Goal: Task Accomplishment & Management: Use online tool/utility

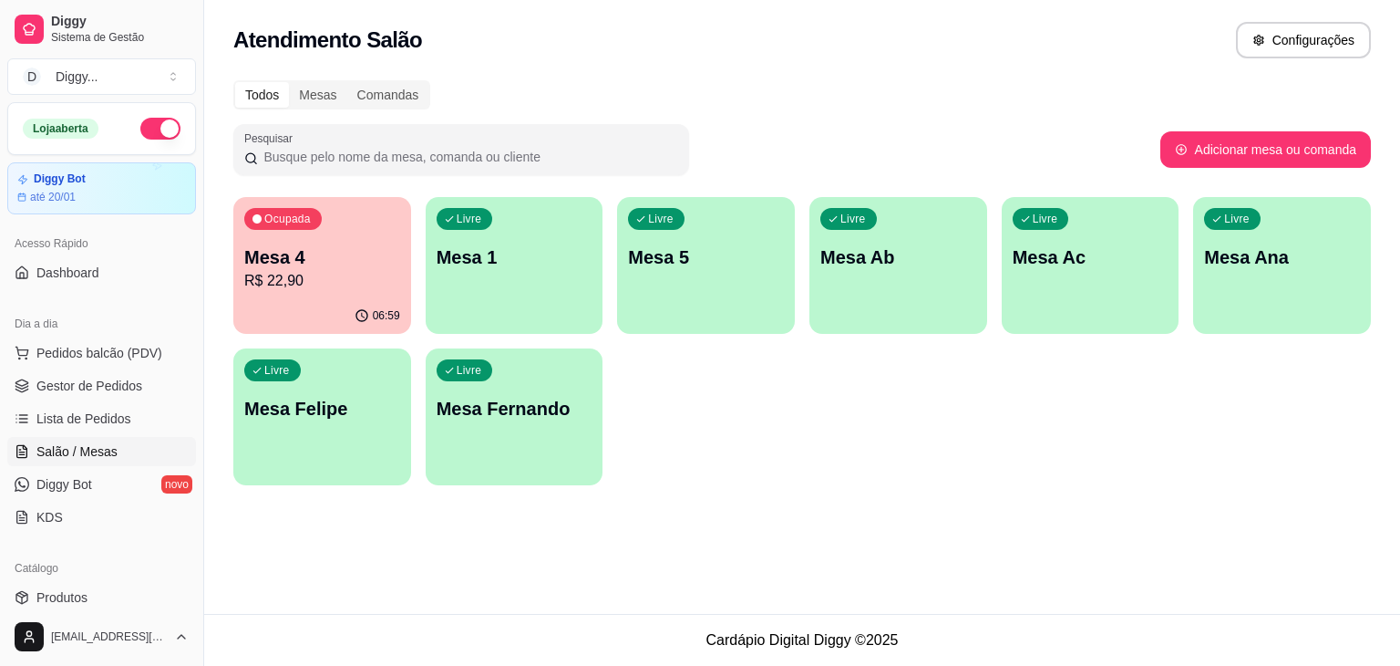
scroll to position [123, 0]
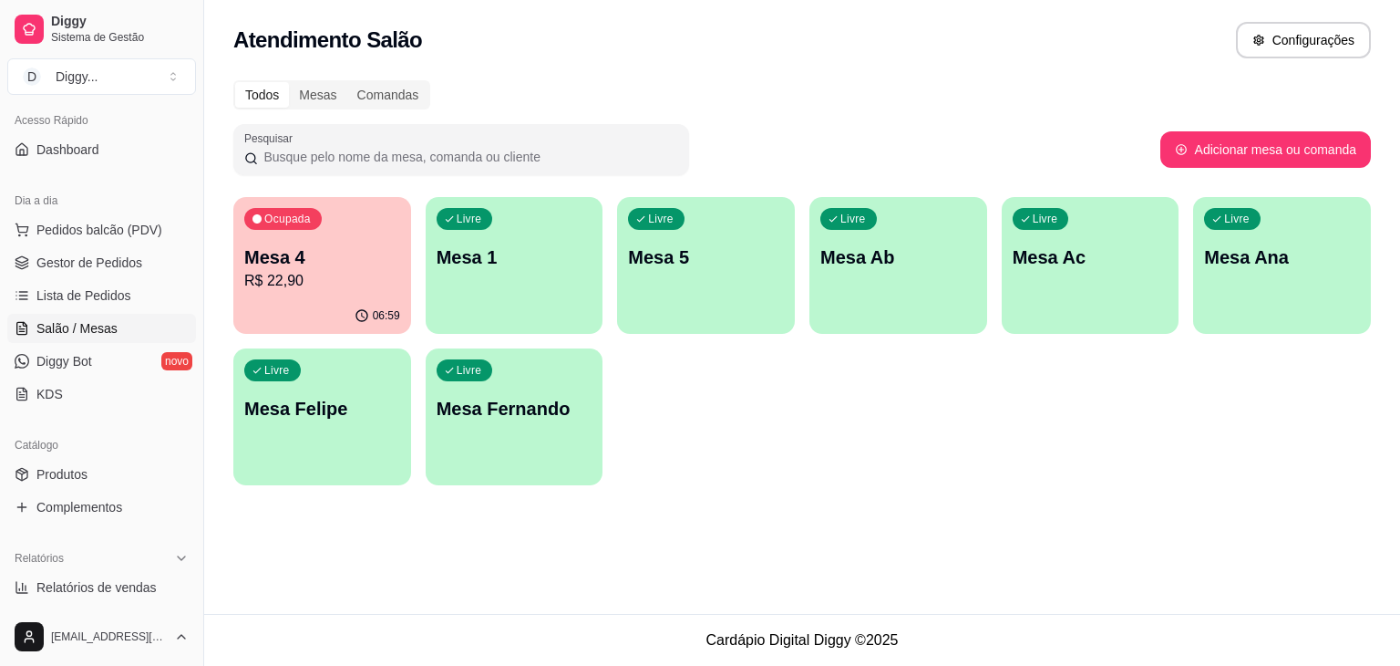
click at [345, 257] on p "Mesa 4" at bounding box center [322, 257] width 156 height 26
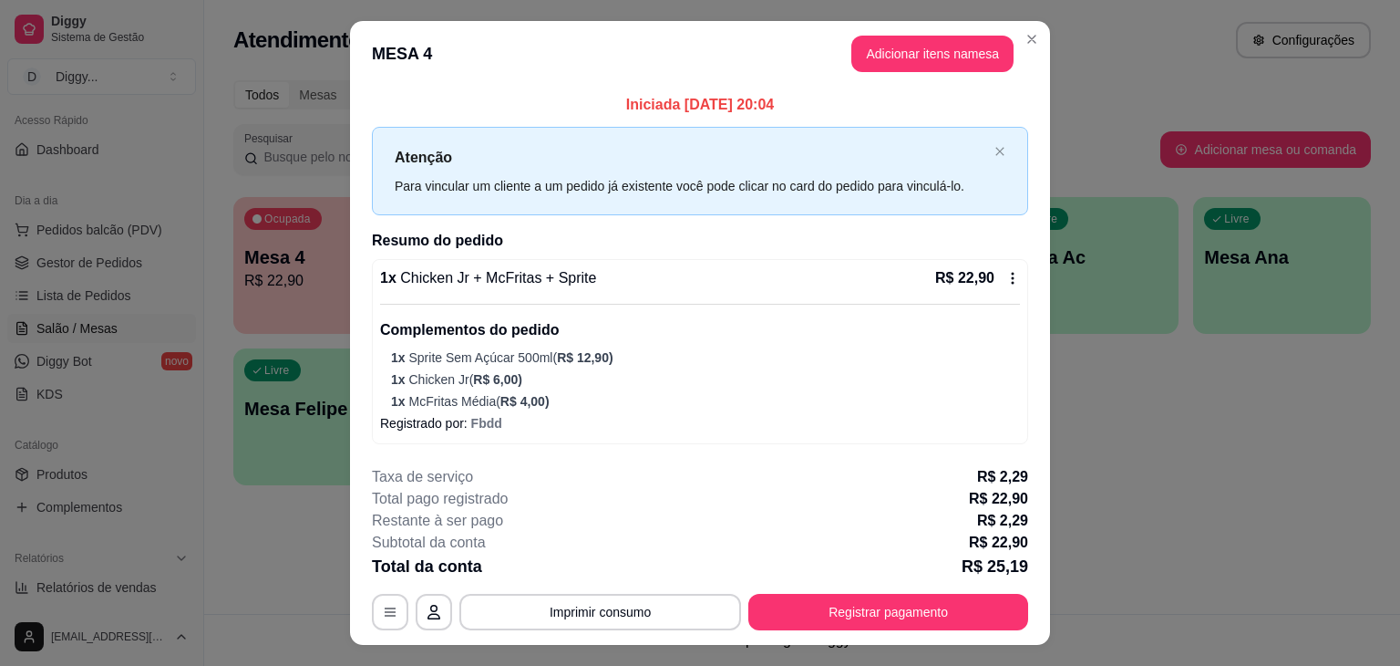
scroll to position [36, 0]
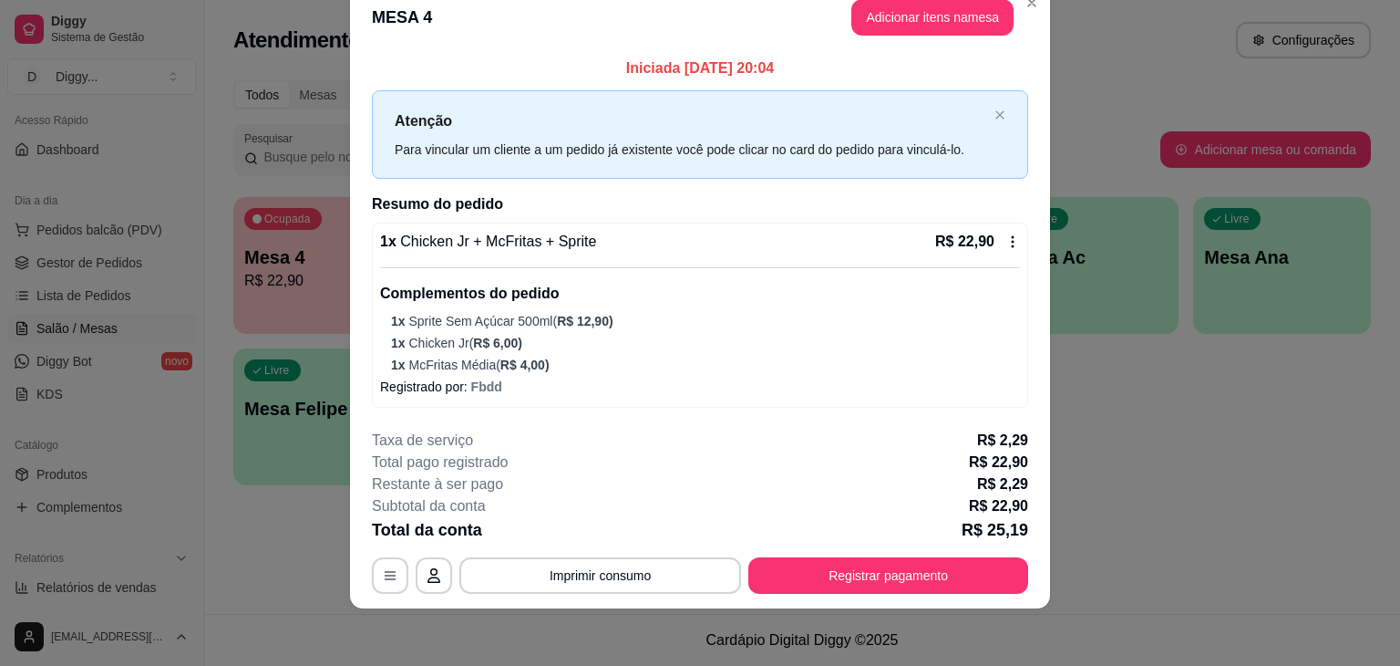
click at [417, 570] on button "button" at bounding box center [434, 575] width 36 height 36
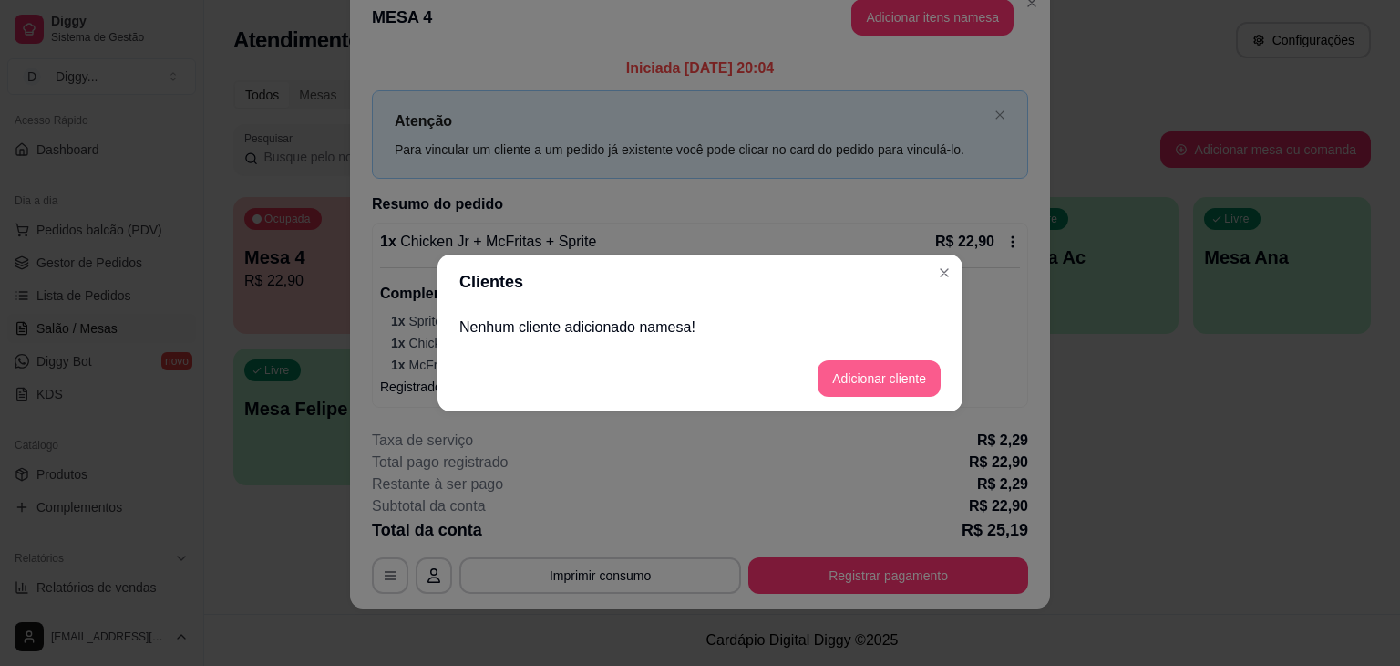
click at [868, 388] on button "Adicionar cliente" at bounding box center [879, 378] width 123 height 36
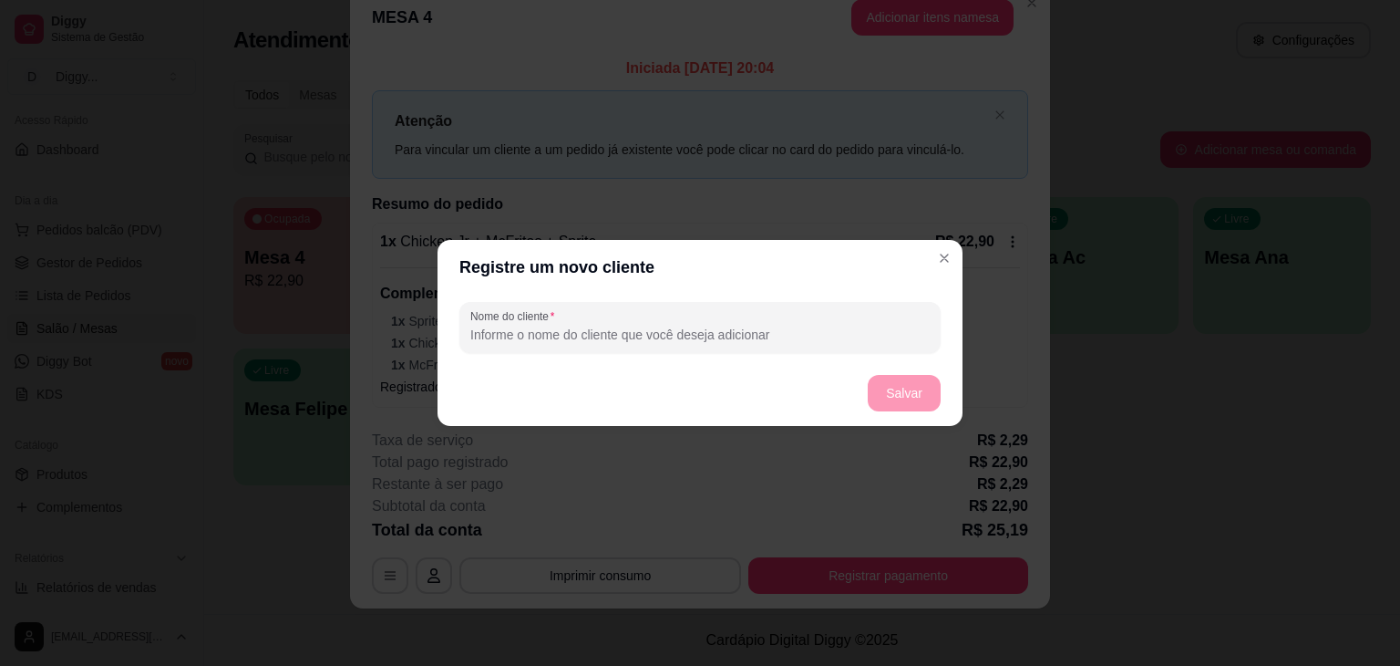
click at [651, 326] on input "Nome do cliente" at bounding box center [700, 334] width 460 height 18
type input "srhsehr"
click at [941, 398] on footer "Salvar" at bounding box center [700, 393] width 525 height 66
click at [911, 390] on button "Salvar" at bounding box center [904, 393] width 73 height 36
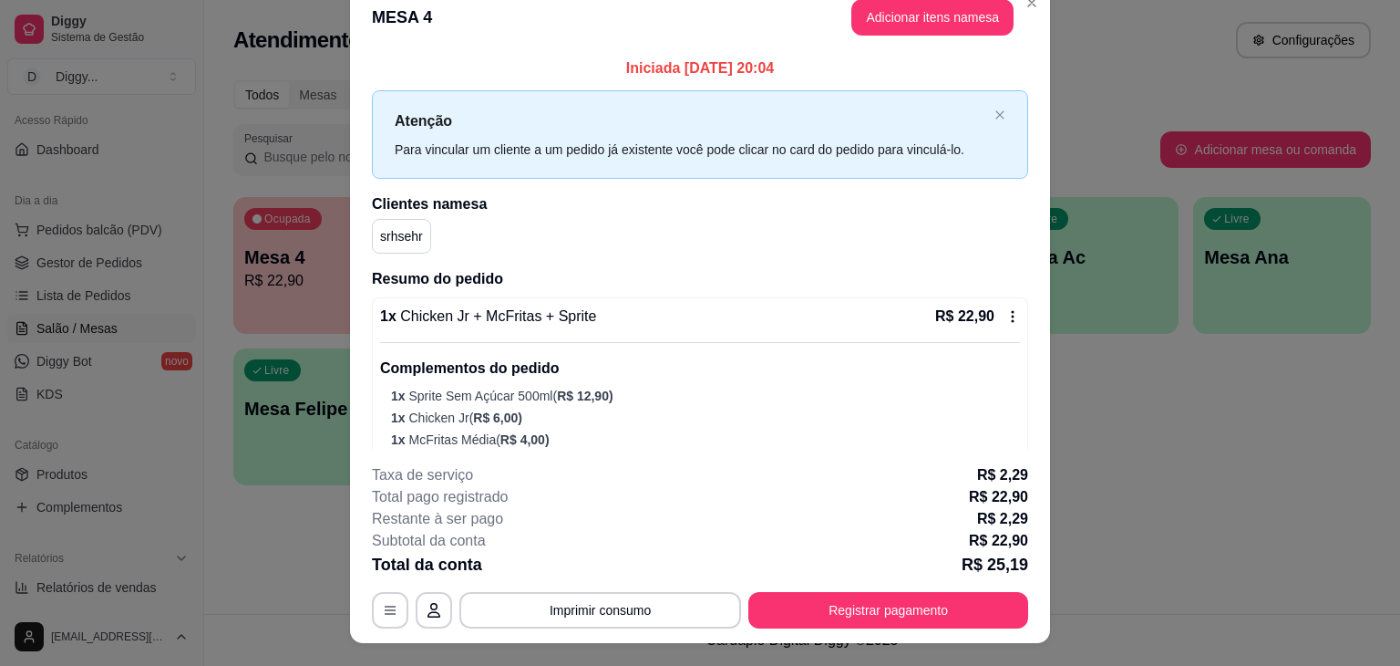
scroll to position [0, 0]
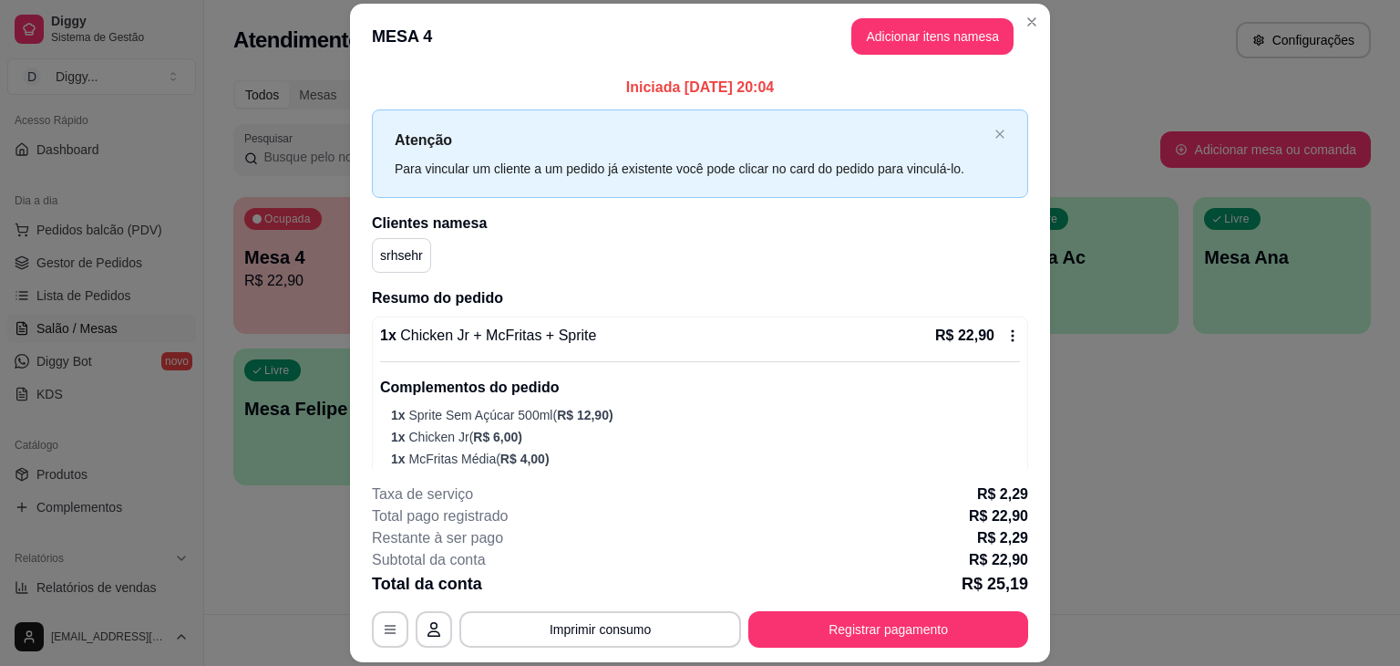
click at [380, 253] on p "srhsehr" at bounding box center [401, 255] width 43 height 18
click at [875, 628] on button "Registrar pagamento" at bounding box center [889, 629] width 280 height 36
click at [994, 344] on div "R$ 22,90" at bounding box center [977, 336] width 85 height 22
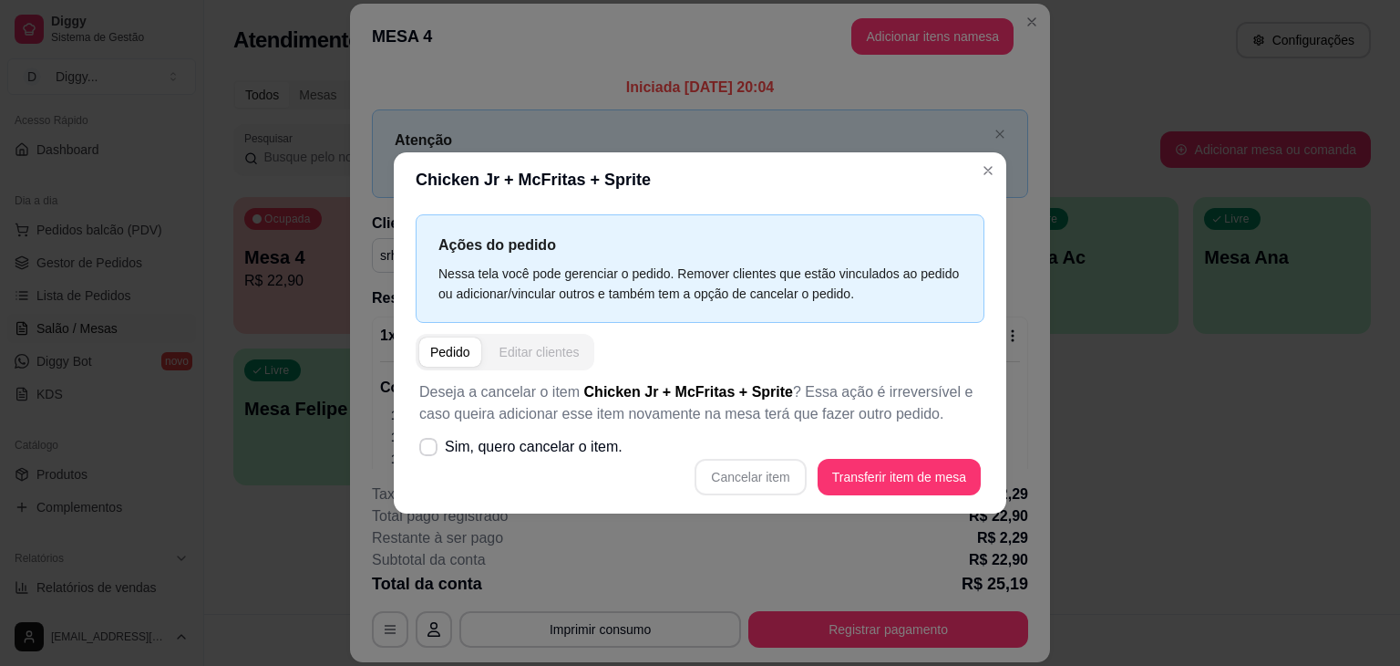
click at [527, 353] on div "Editar clientes" at bounding box center [540, 352] width 80 height 18
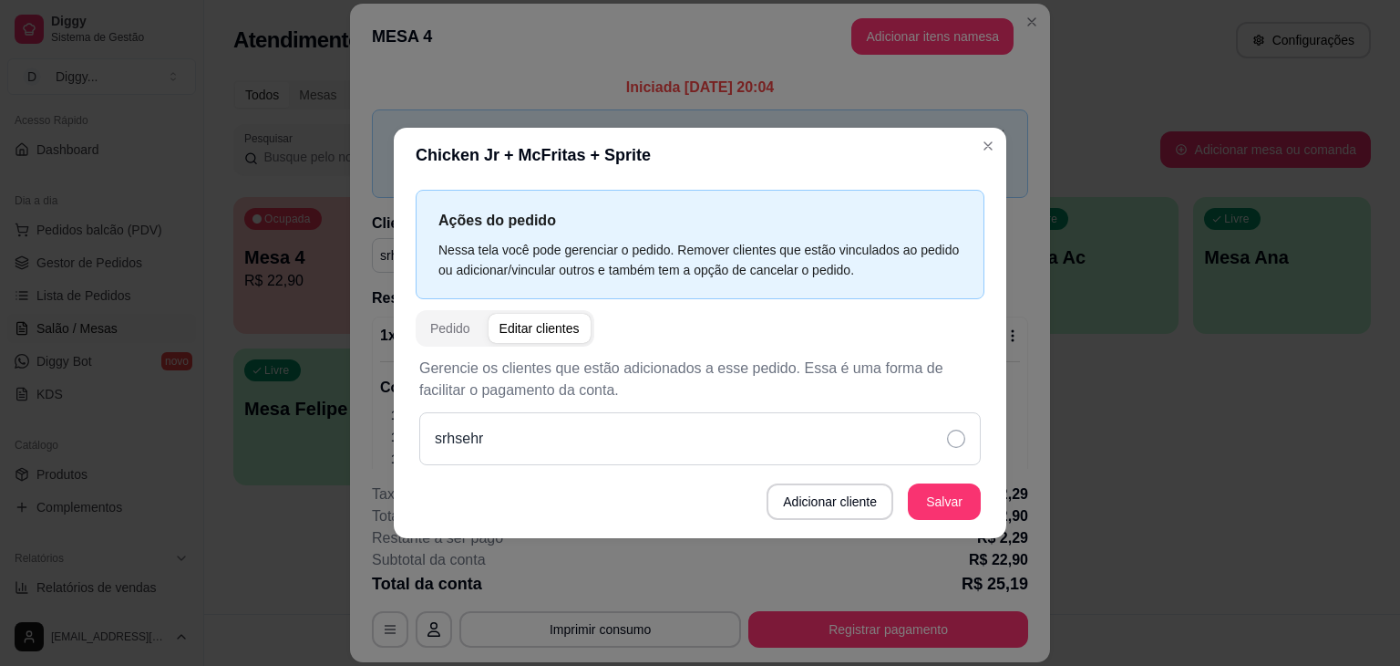
click at [914, 434] on div "srhsehr" at bounding box center [700, 438] width 562 height 53
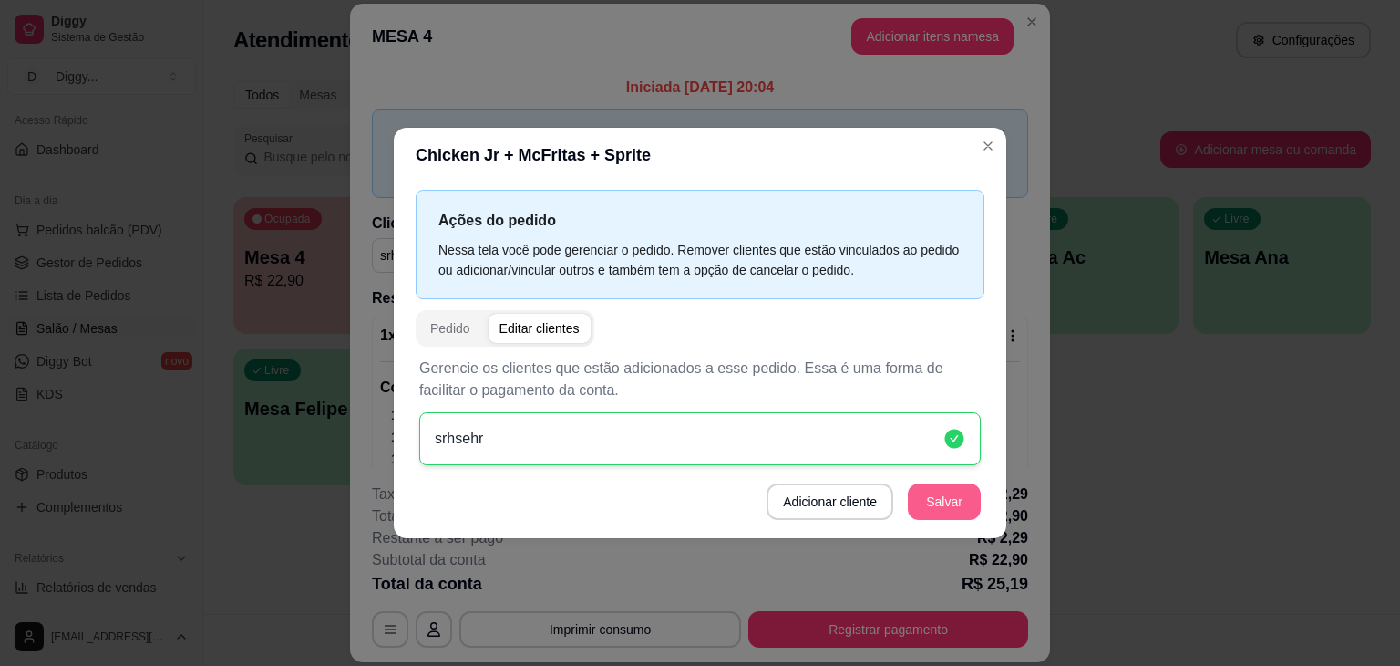
click at [963, 508] on button "Salvar" at bounding box center [944, 501] width 73 height 36
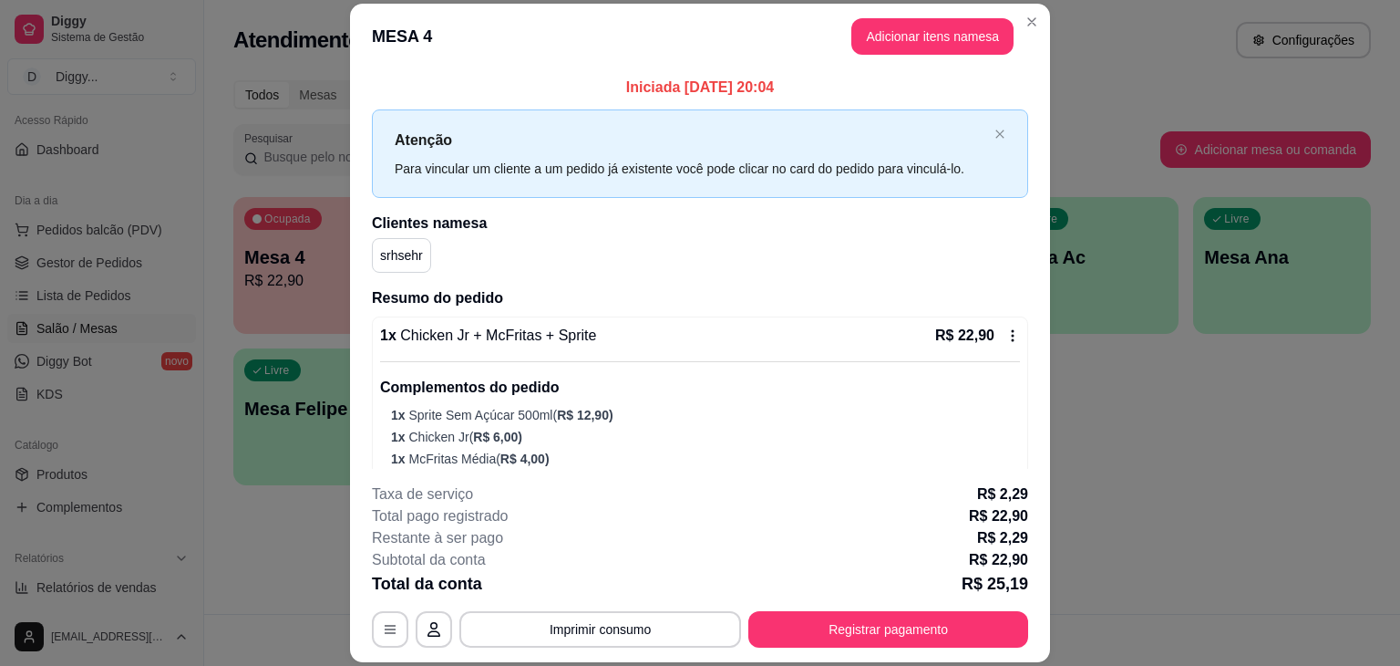
scroll to position [60, 0]
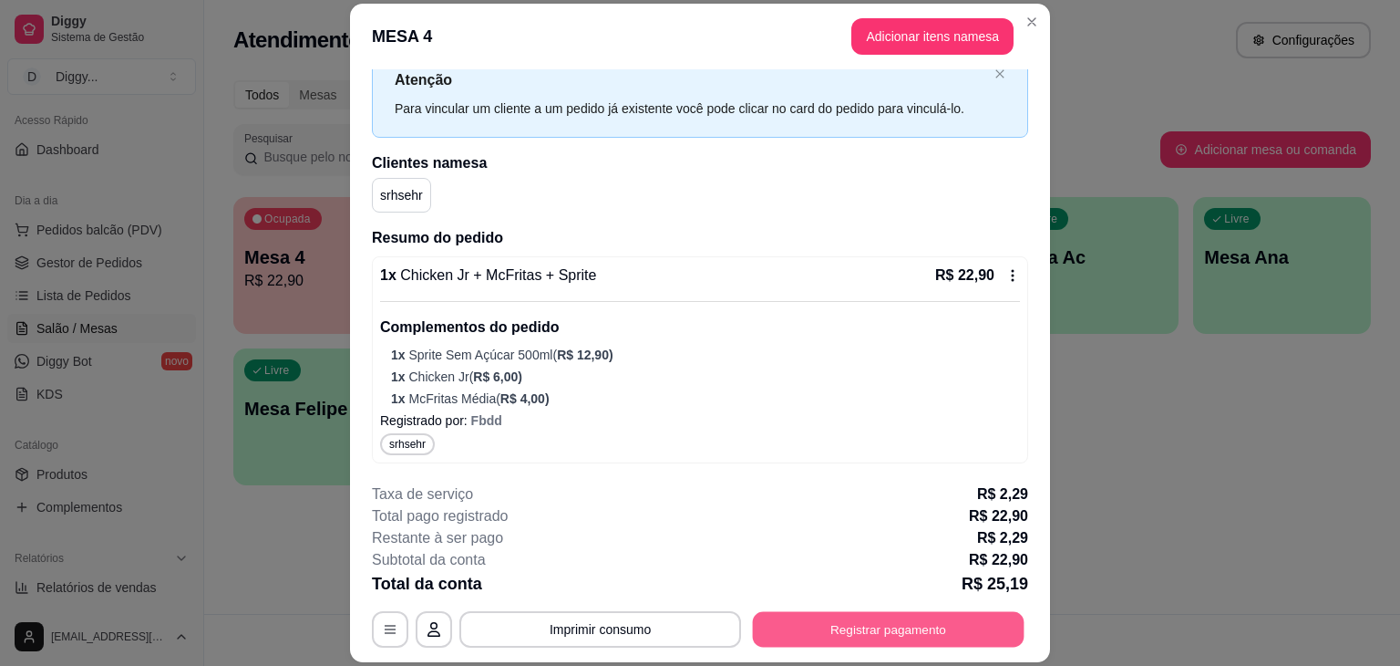
click at [861, 617] on button "Registrar pagamento" at bounding box center [889, 630] width 272 height 36
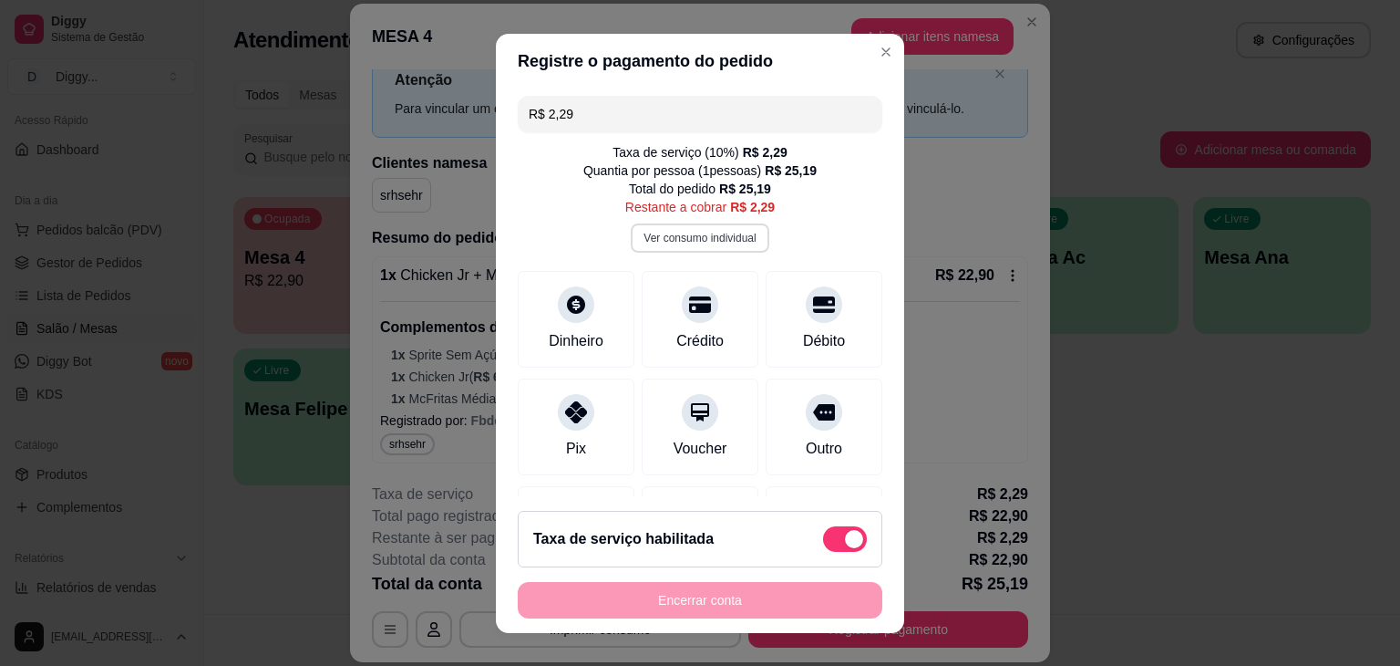
click at [700, 238] on button "Ver consumo individual" at bounding box center [700, 237] width 138 height 29
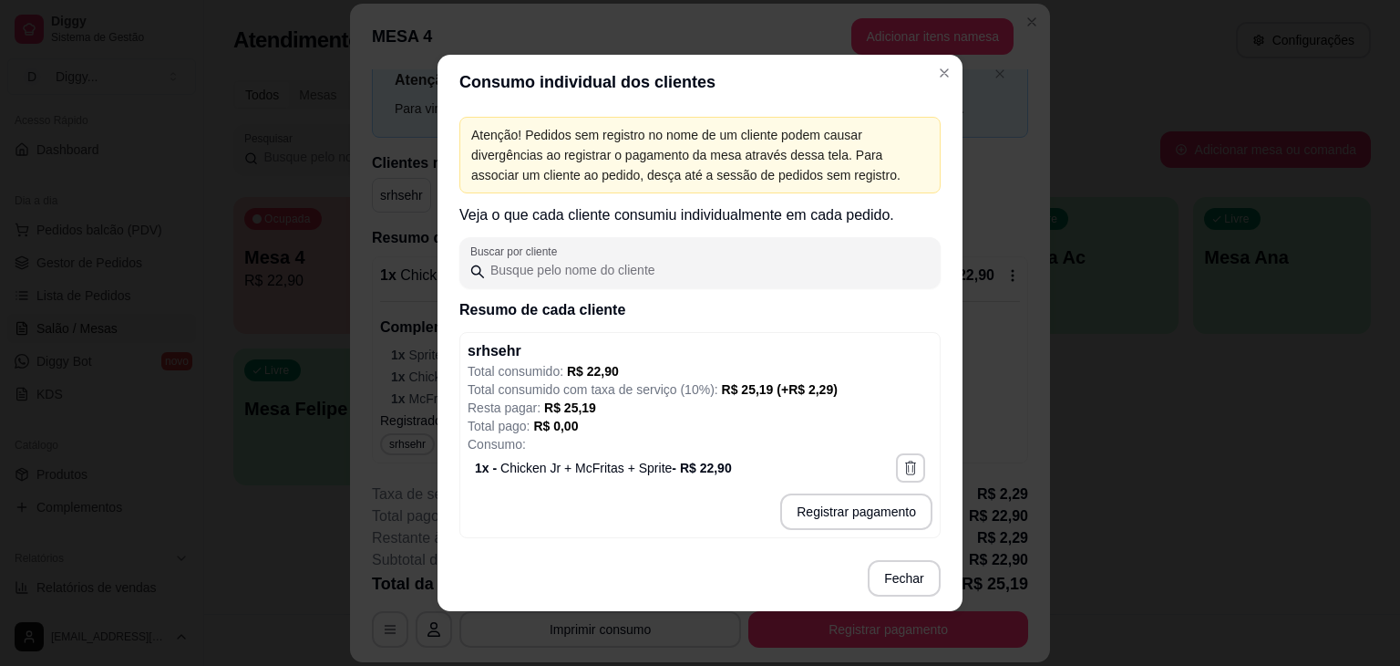
scroll to position [4, 0]
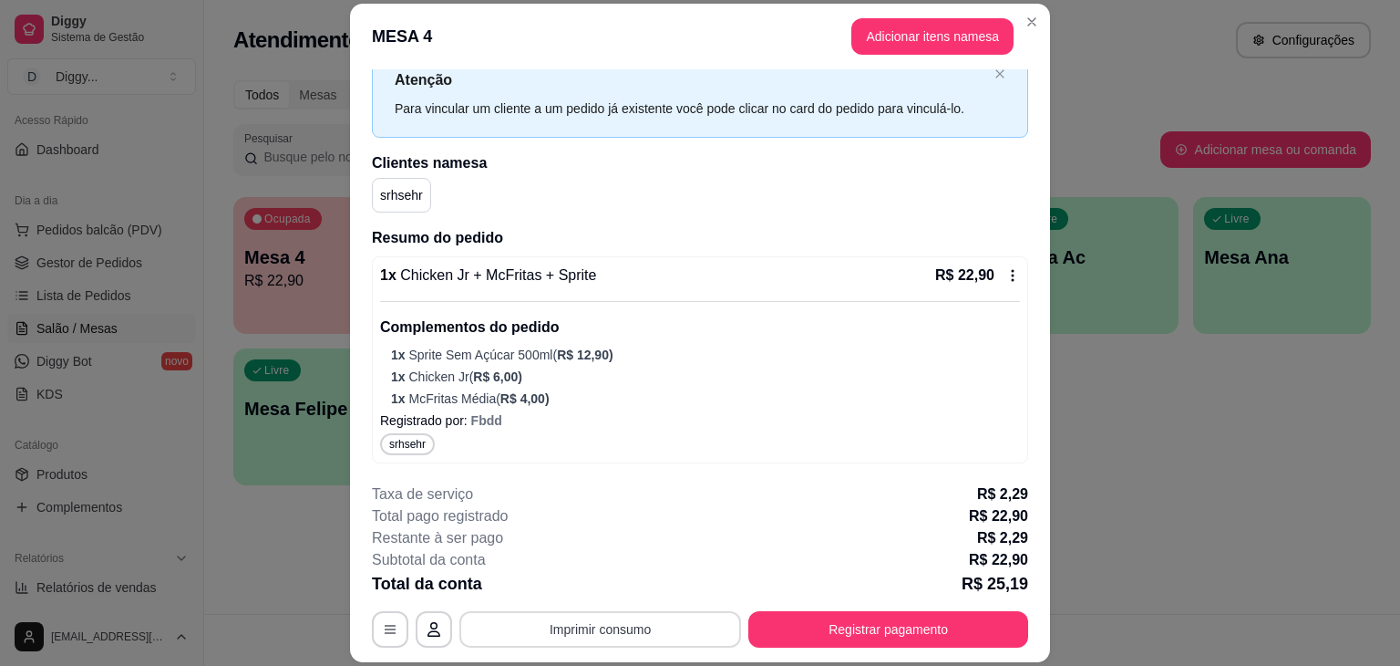
click at [562, 632] on button "Imprimir consumo" at bounding box center [601, 629] width 282 height 36
click at [624, 591] on button "IMPRESSORA" at bounding box center [599, 587] width 128 height 28
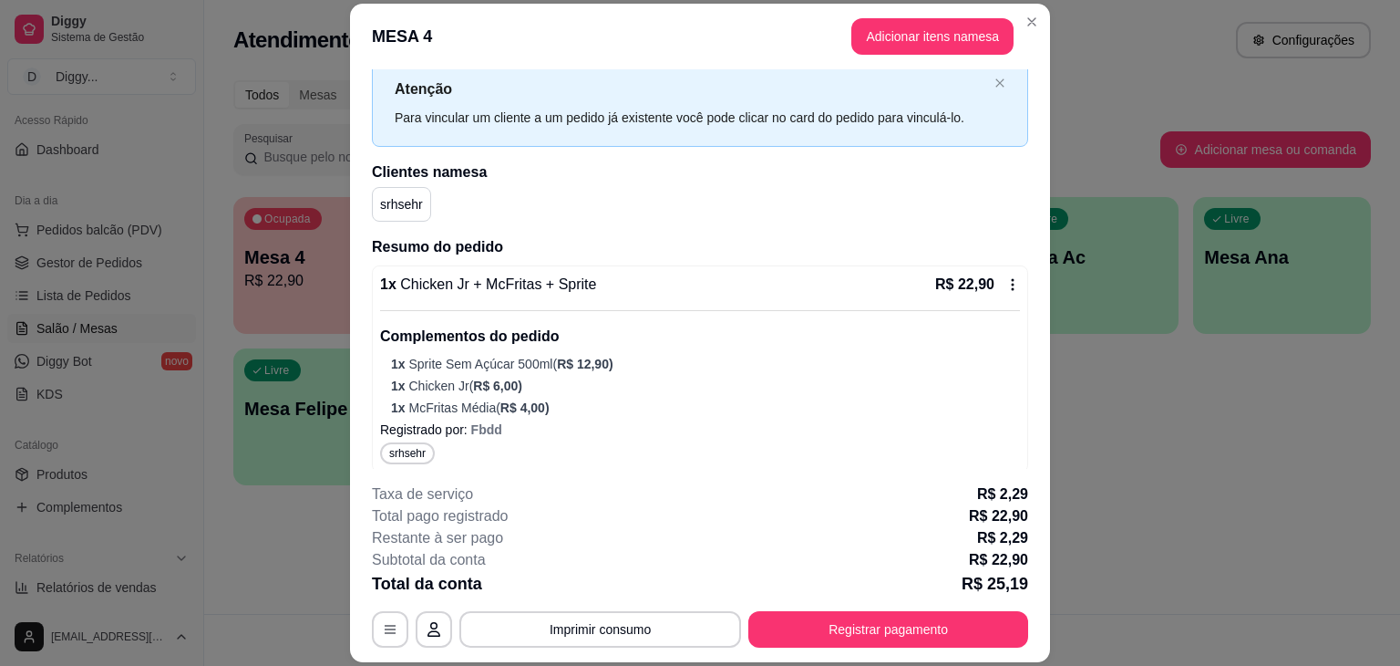
scroll to position [60, 0]
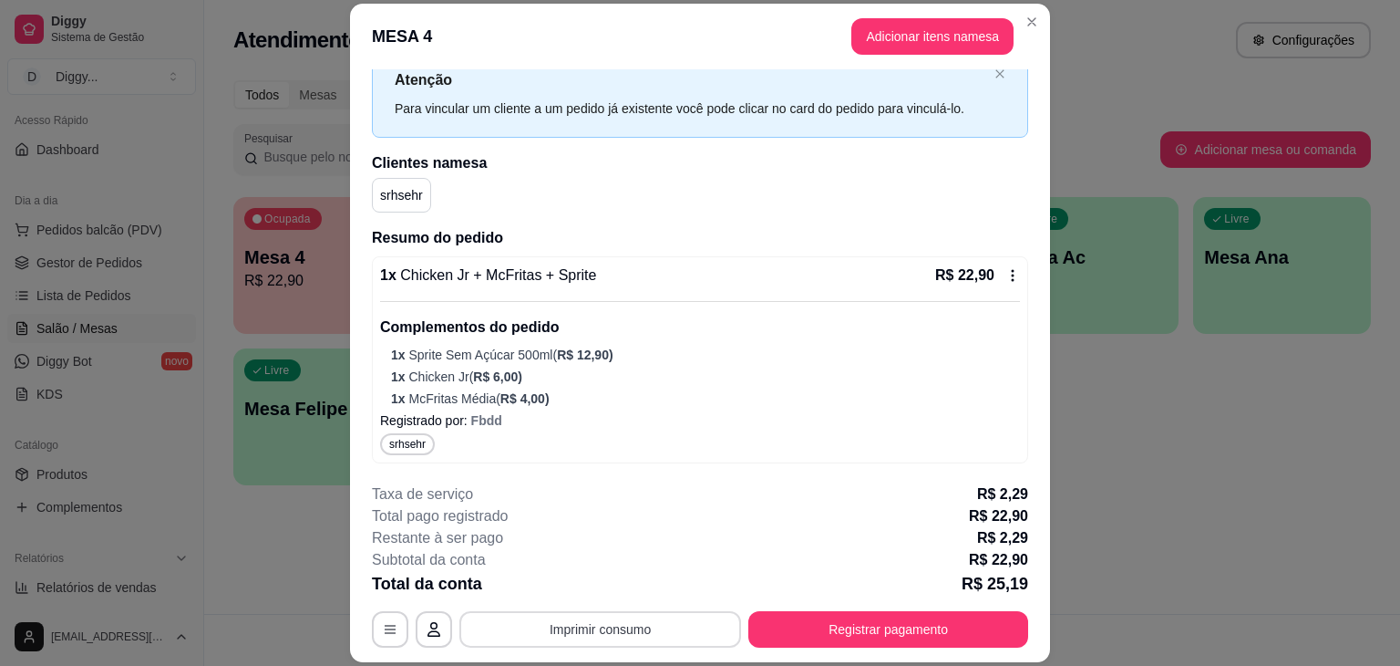
click at [496, 630] on button "Imprimir consumo" at bounding box center [601, 629] width 282 height 36
